Goal: Check status

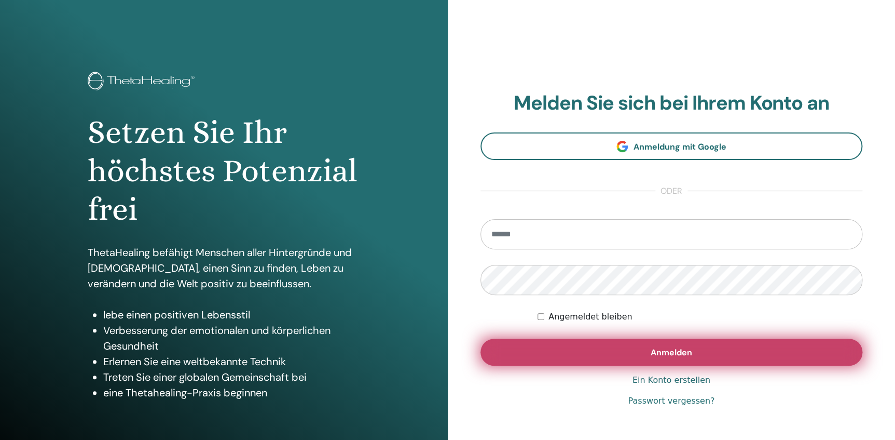
type input "**********"
click at [654, 354] on span "Anmelden" at bounding box center [672, 352] width 42 height 11
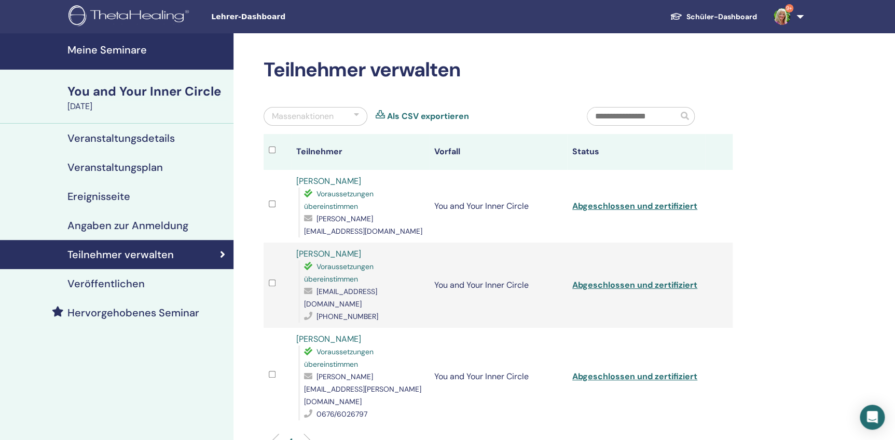
click at [114, 50] on h4 "Meine Seminare" at bounding box center [147, 50] width 160 height 12
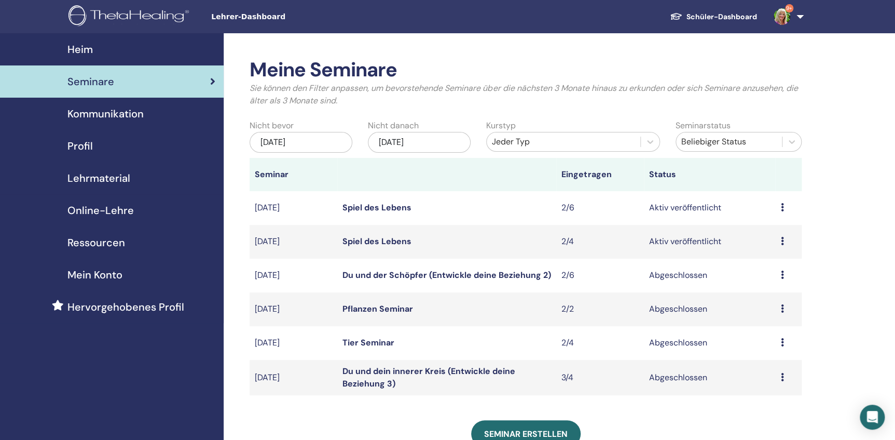
click at [782, 379] on icon at bounding box center [782, 377] width 3 height 8
click at [761, 404] on link "Teilnehmer" at bounding box center [763, 403] width 42 height 11
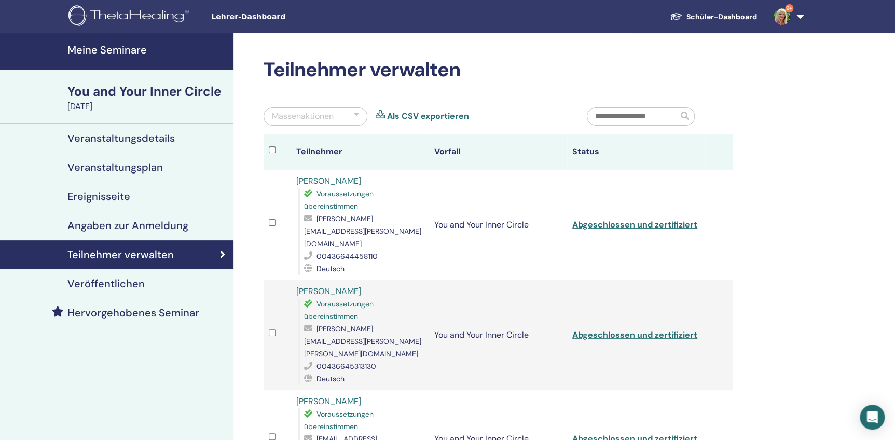
click at [624, 433] on link "Abgeschlossen und zertifiziert" at bounding box center [635, 438] width 125 height 11
click at [618, 329] on link "Abgeschlossen und zertifiziert" at bounding box center [635, 334] width 125 height 11
click at [623, 219] on link "Abgeschlossen und zertifiziert" at bounding box center [635, 224] width 125 height 11
